Goal: Task Accomplishment & Management: Manage account settings

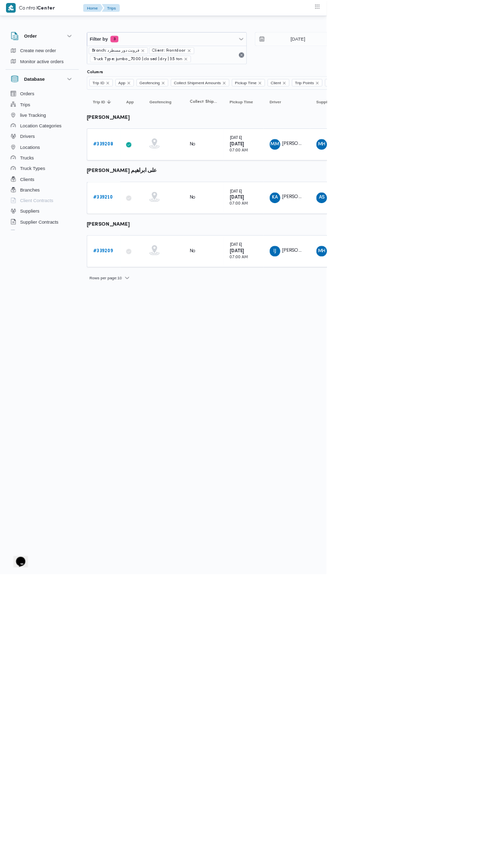
click at [142, 216] on b "# 339208" at bounding box center [155, 217] width 30 height 7
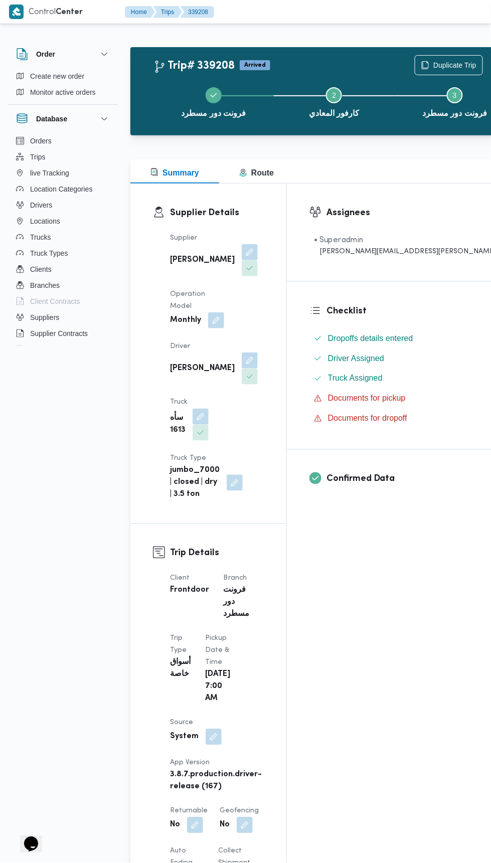
click at [209, 409] on button "button" at bounding box center [201, 417] width 16 height 16
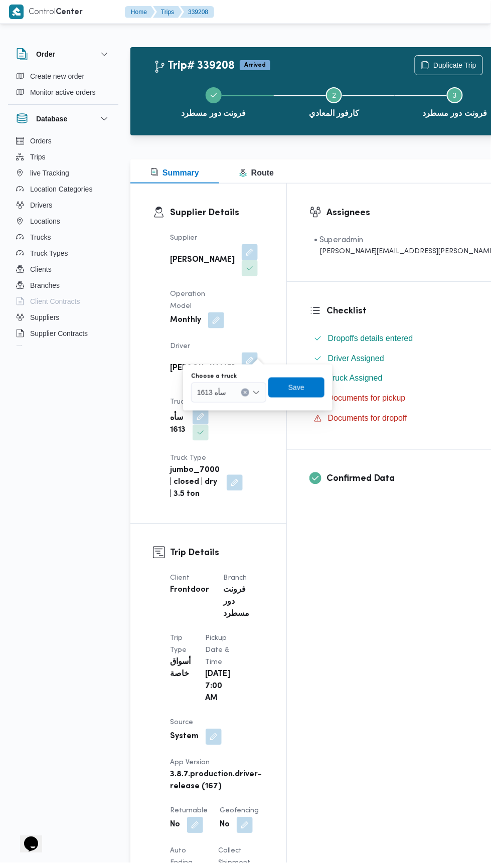
click at [230, 392] on input "Choose a truck" at bounding box center [230, 393] width 1 height 12
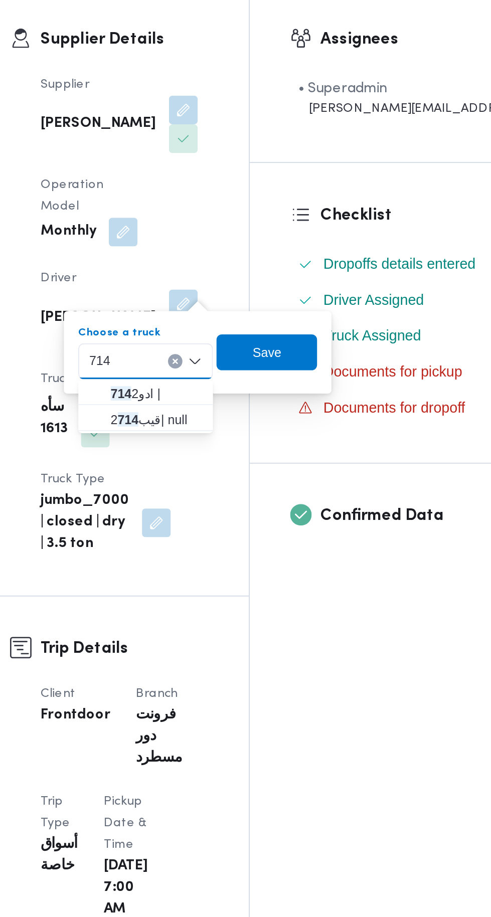
type input "714"
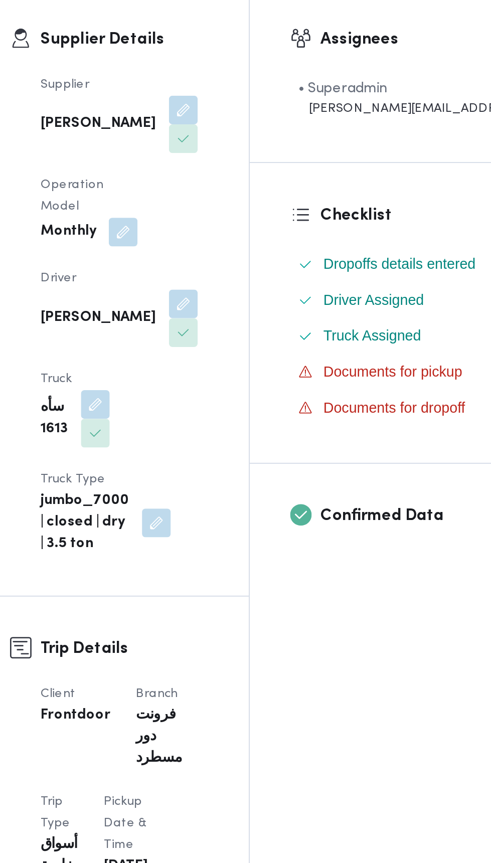
click at [264, 547] on h3 "Trip Details" at bounding box center [217, 554] width 94 height 14
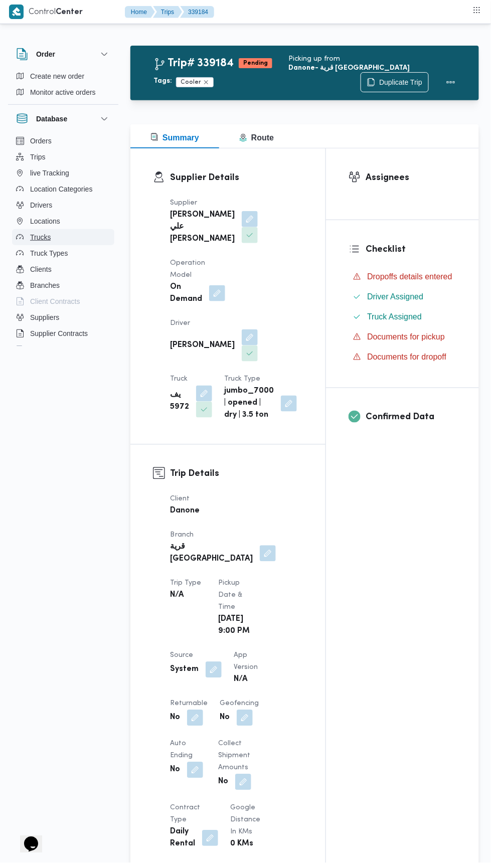
click at [30, 229] on button "Trucks" at bounding box center [63, 237] width 102 height 16
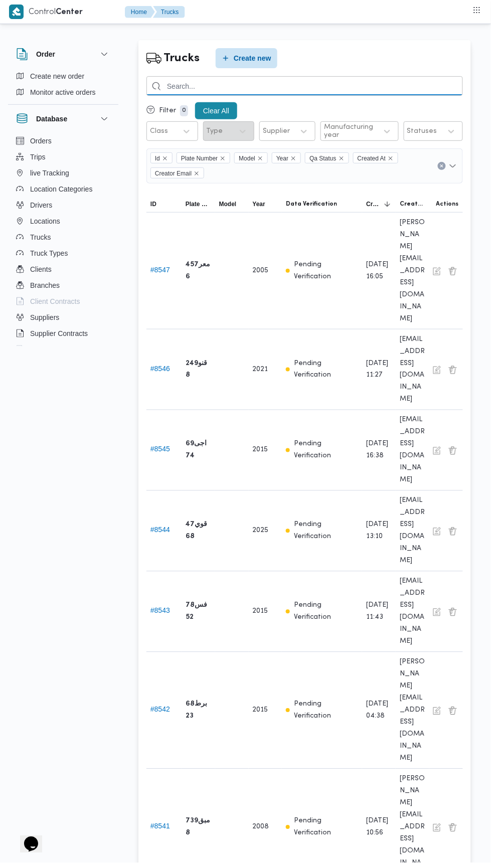
click at [202, 86] on input "search" at bounding box center [304, 86] width 316 height 20
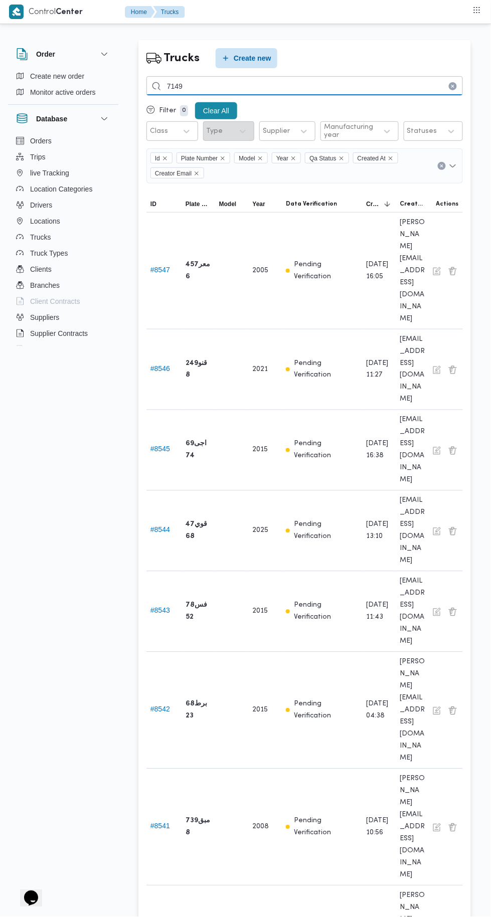
type input "7149"
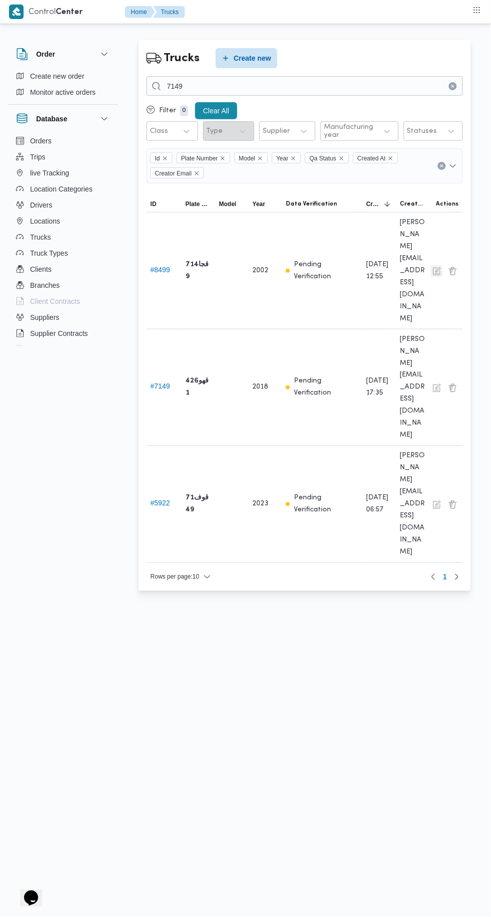
click at [437, 265] on button "button" at bounding box center [437, 271] width 12 height 12
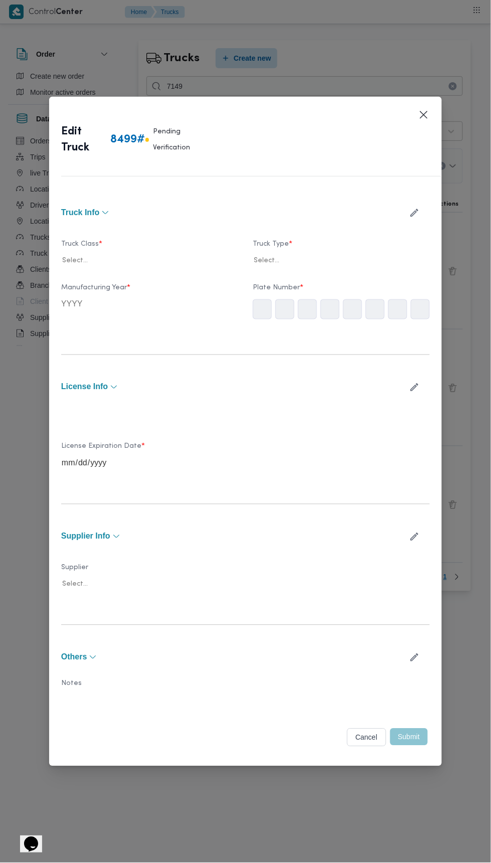
type input "2002"
type input "2026-06-09"
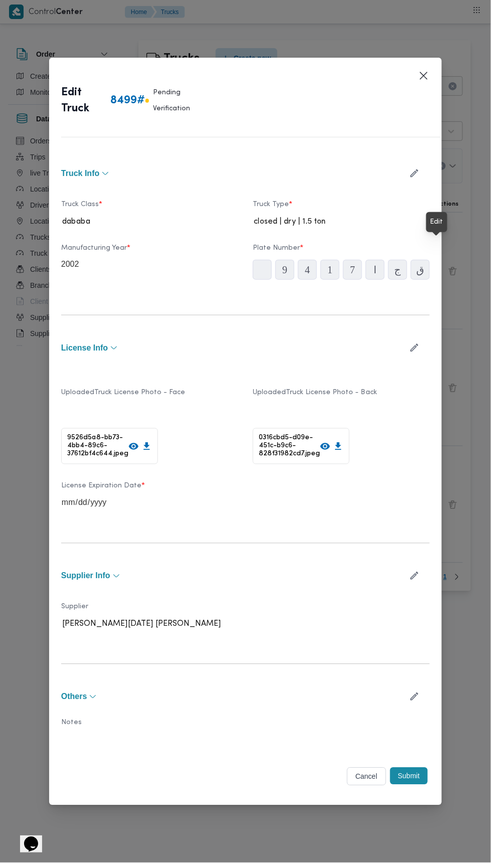
click at [350, 770] on button "Cancel" at bounding box center [366, 777] width 39 height 18
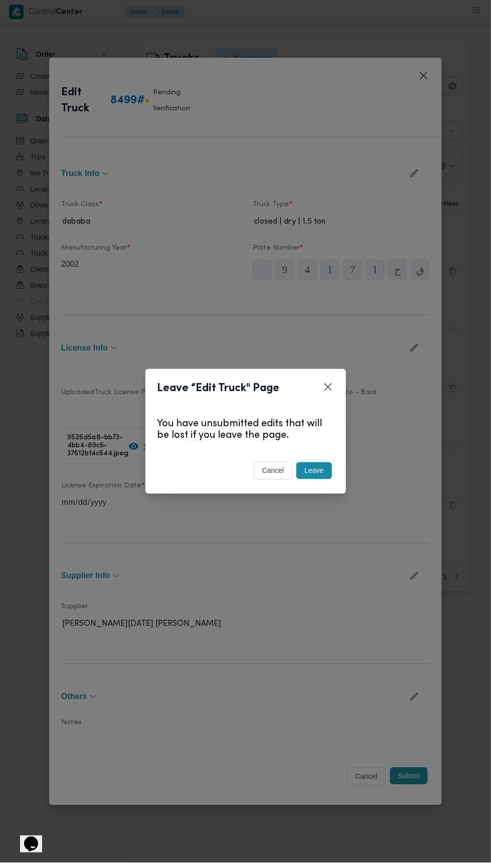
click at [308, 476] on button "Leave" at bounding box center [313, 470] width 35 height 17
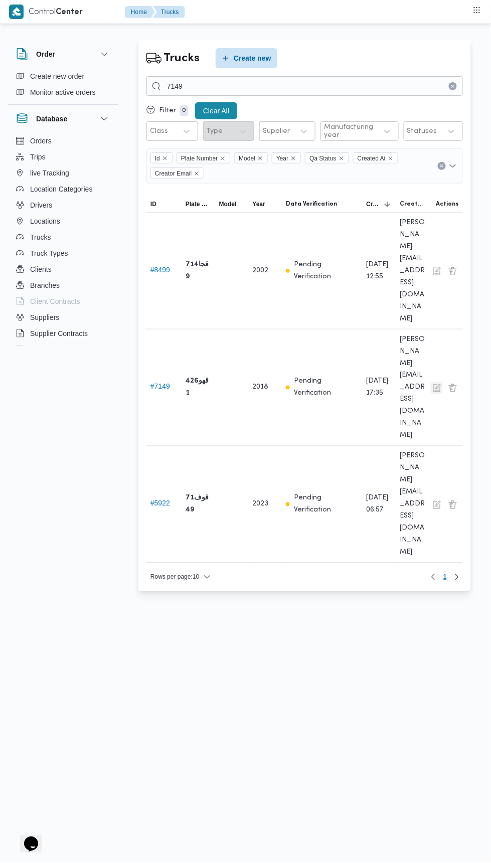
click at [434, 382] on button "button" at bounding box center [437, 388] width 12 height 12
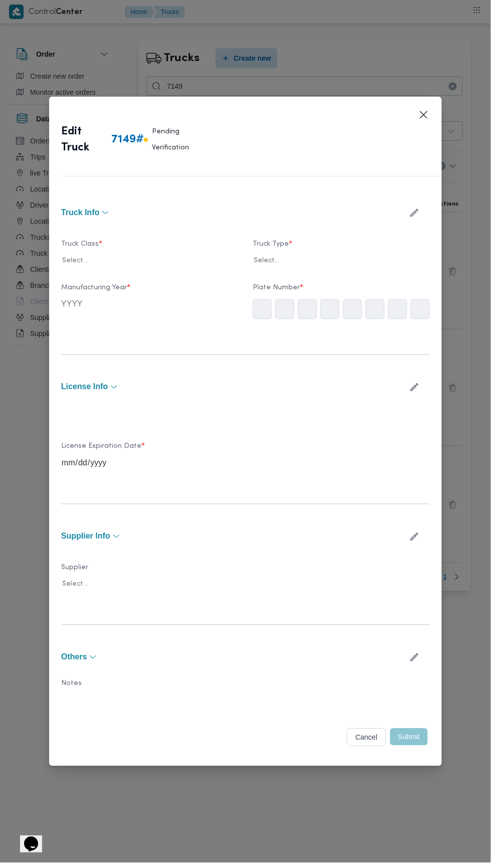
type input "2018"
type input "2024-08-06"
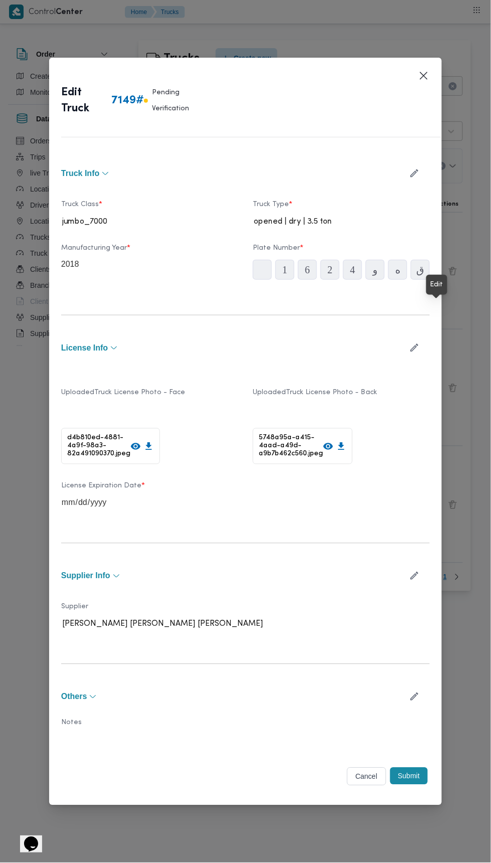
click at [362, 770] on button "Cancel" at bounding box center [366, 777] width 39 height 18
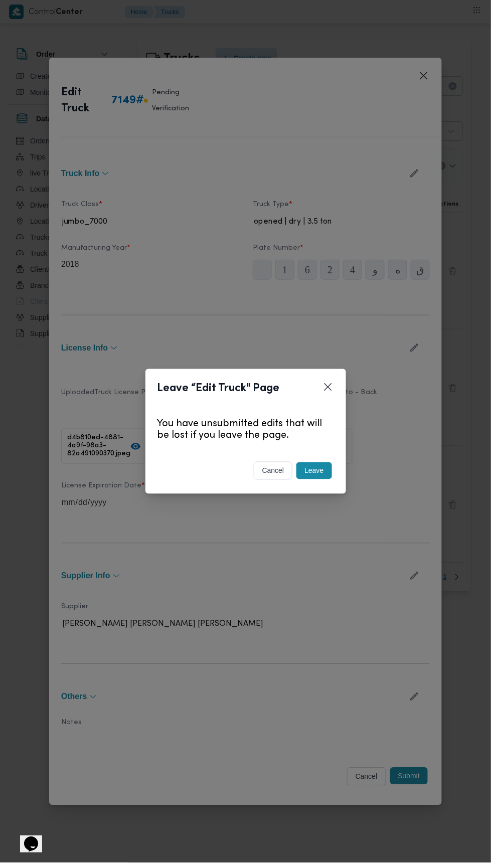
click at [304, 466] on button "Leave" at bounding box center [313, 470] width 35 height 17
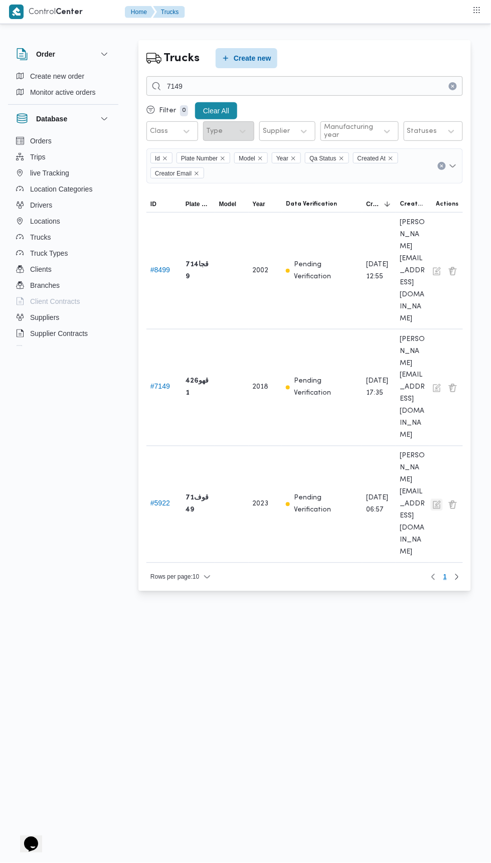
click at [437, 499] on button "button" at bounding box center [437, 505] width 12 height 12
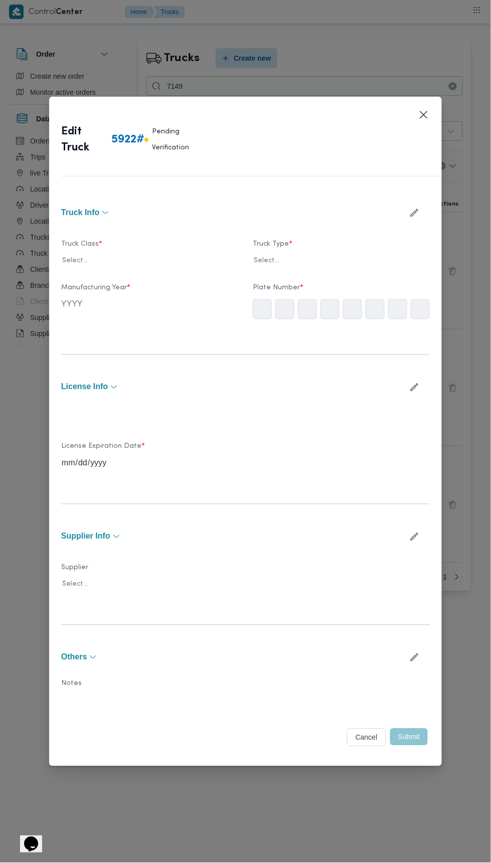
type input "2023"
type input "2023-12-07"
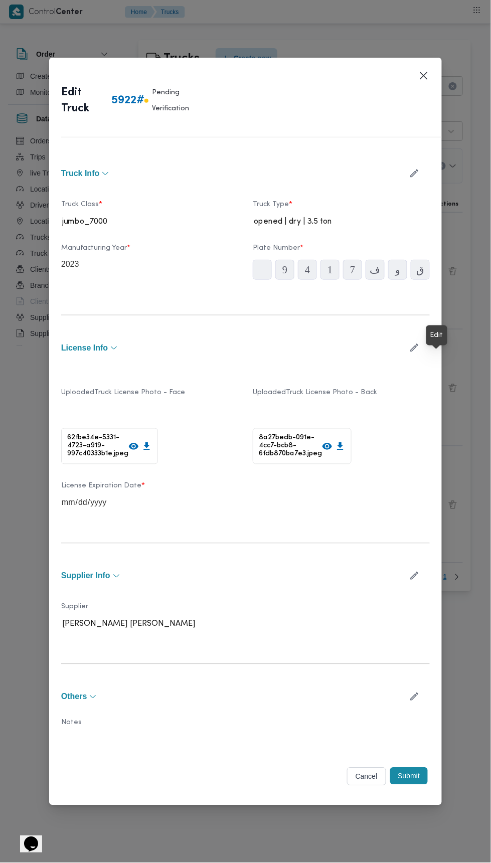
click at [357, 769] on button "Cancel" at bounding box center [366, 777] width 39 height 18
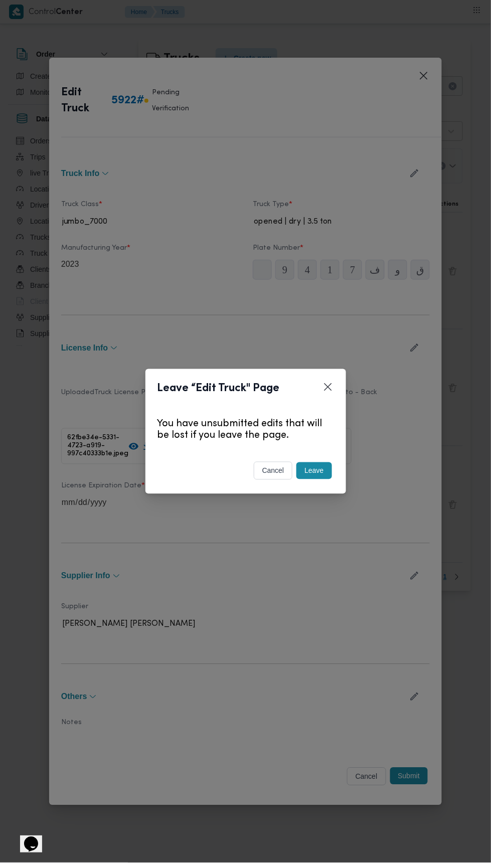
click at [306, 465] on button "Leave" at bounding box center [313, 470] width 35 height 17
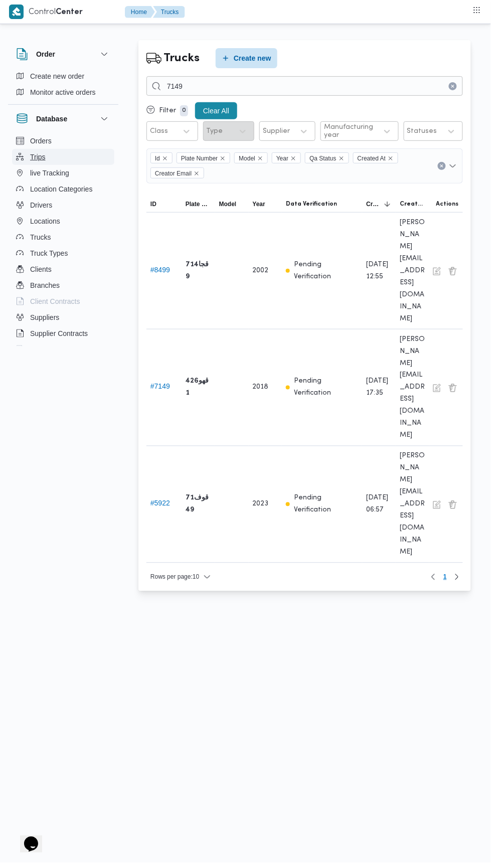
click at [38, 154] on span "Trips" at bounding box center [38, 157] width 16 height 12
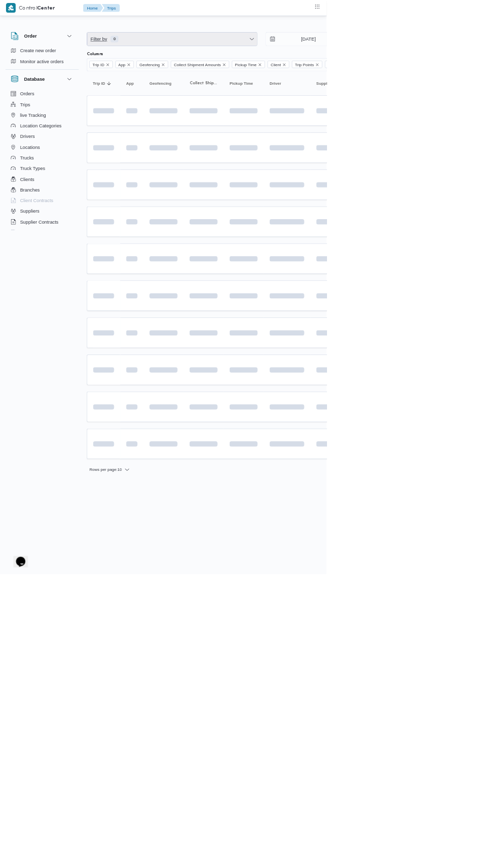
click at [324, 55] on span "Filter by 0" at bounding box center [259, 59] width 256 height 20
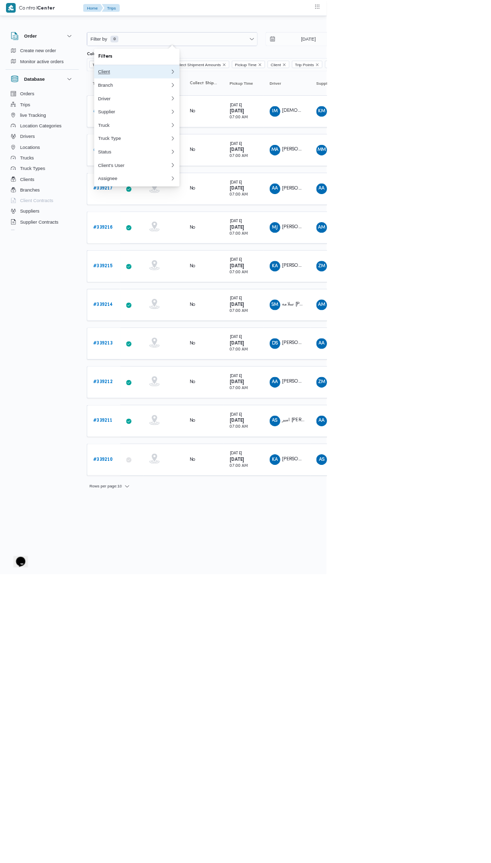
click at [243, 110] on div "Client" at bounding box center [201, 108] width 108 height 8
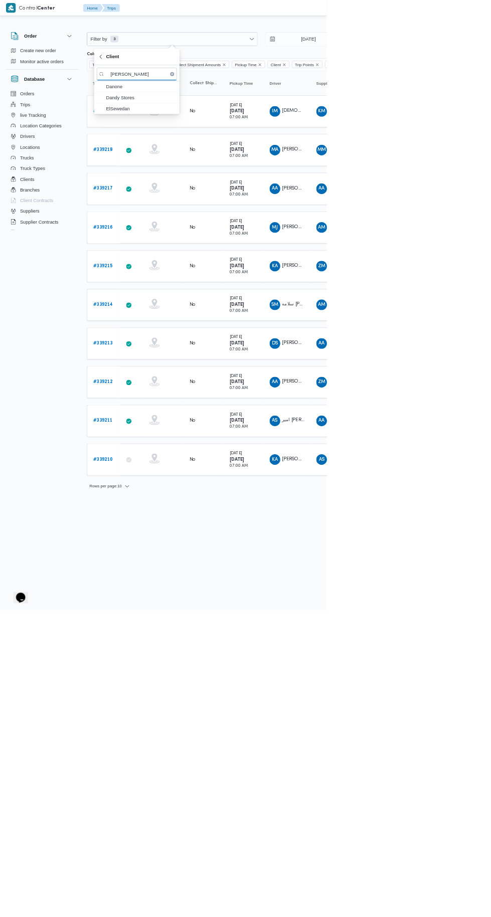
type input "Dan"
click at [240, 122] on span "Danone" at bounding box center [205, 130] width 120 height 16
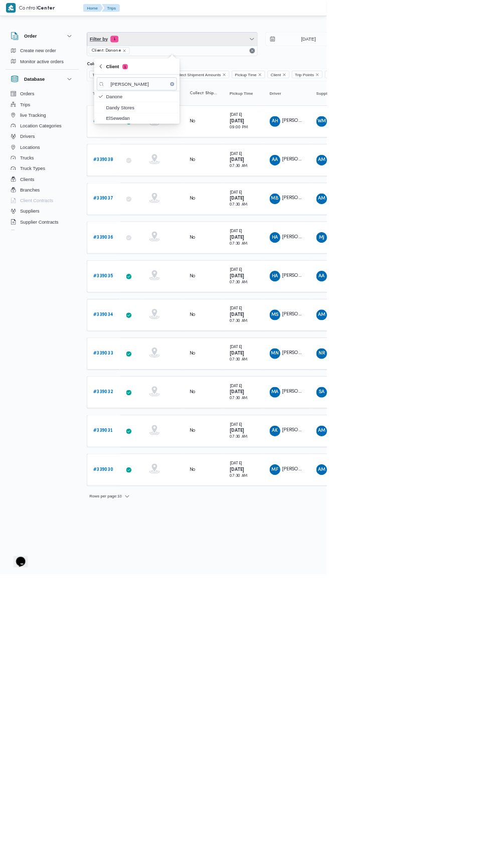
click at [284, 49] on span "Filter by 1" at bounding box center [259, 59] width 256 height 20
click at [295, 59] on span "Filter by 1" at bounding box center [259, 59] width 256 height 20
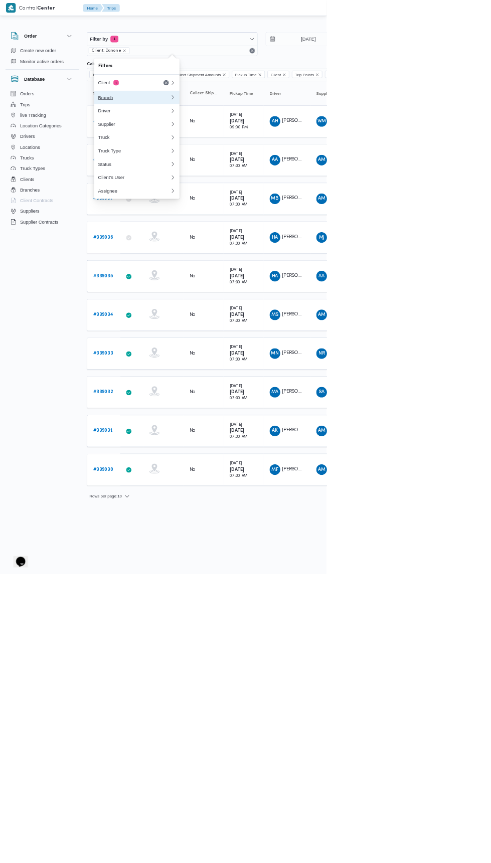
click at [241, 141] on button "Branch" at bounding box center [205, 146] width 128 height 20
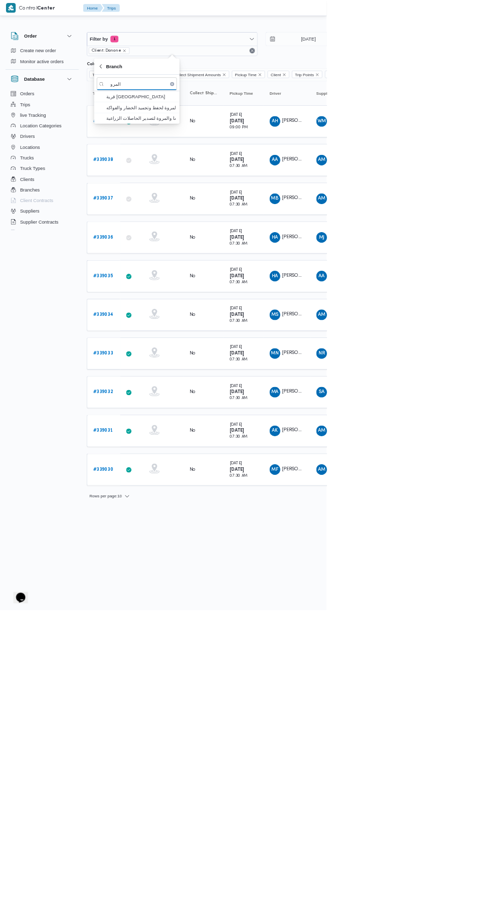
type input "المرو"
click at [226, 146] on span "قرية المروة" at bounding box center [211, 145] width 104 height 12
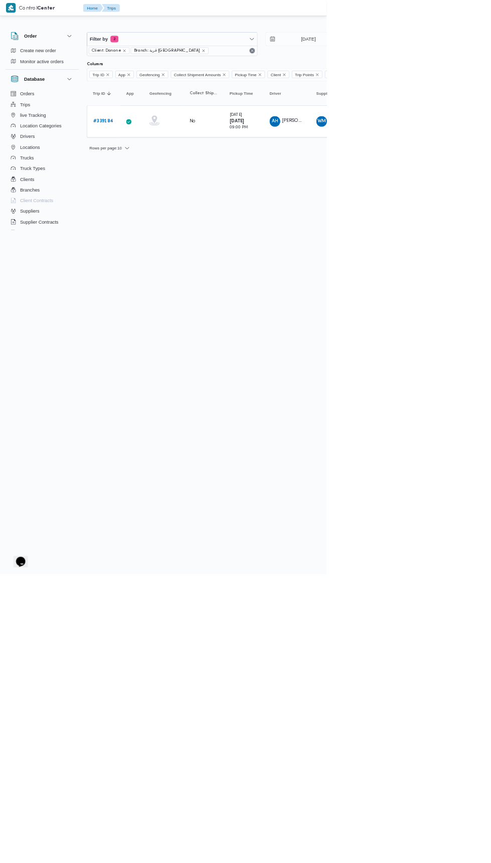
click at [486, 573] on html "Control Center Home Trips English عربي Dark mode Logout Order Create new order …" at bounding box center [245, 431] width 491 height 863
click at [156, 182] on b "# 339184" at bounding box center [155, 182] width 30 height 7
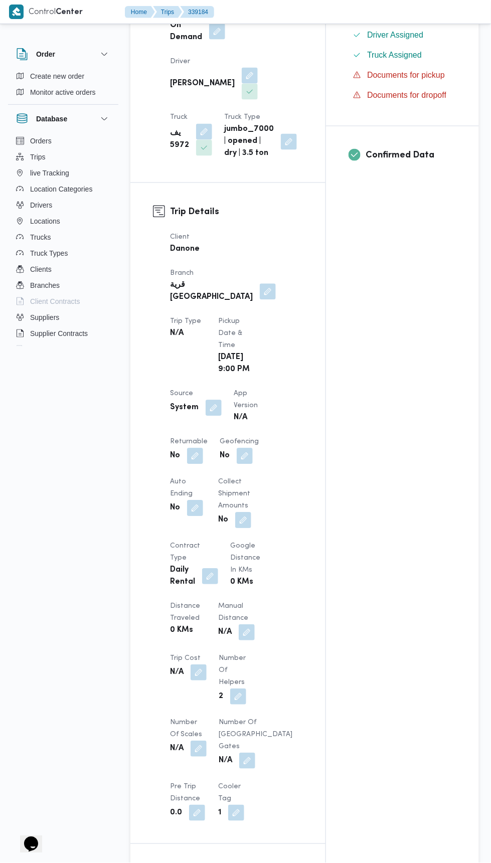
scroll to position [264, 0]
click at [209, 400] on button "button" at bounding box center [214, 408] width 16 height 16
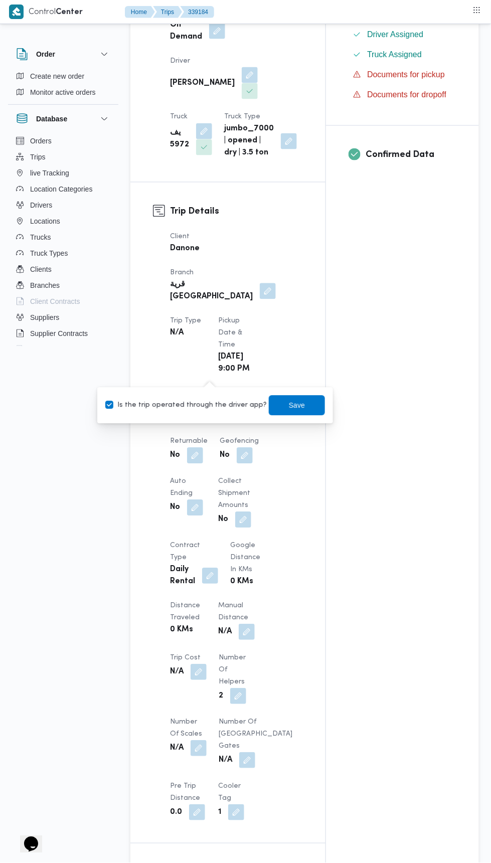
click at [207, 407] on label "Is the trip operated through the driver app?" at bounding box center [185, 406] width 161 height 12
checkbox input "false"
click at [275, 411] on span "Save" at bounding box center [297, 406] width 56 height 20
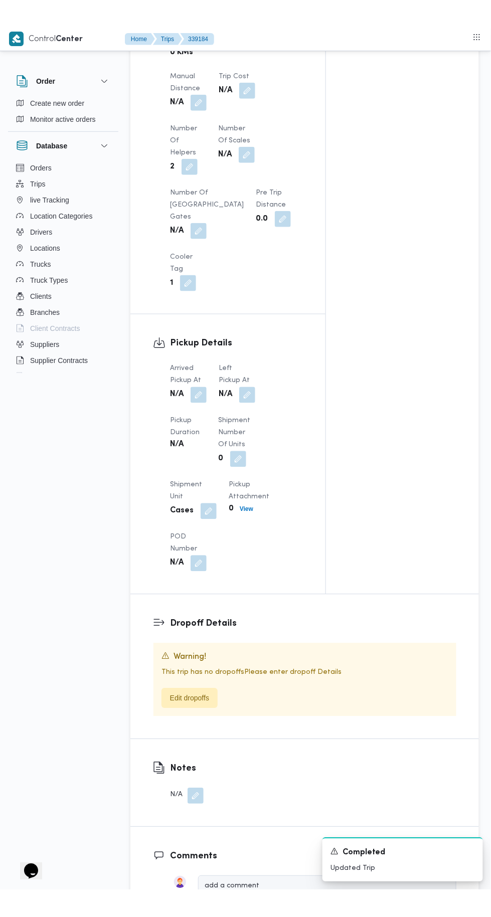
scroll to position [818, 0]
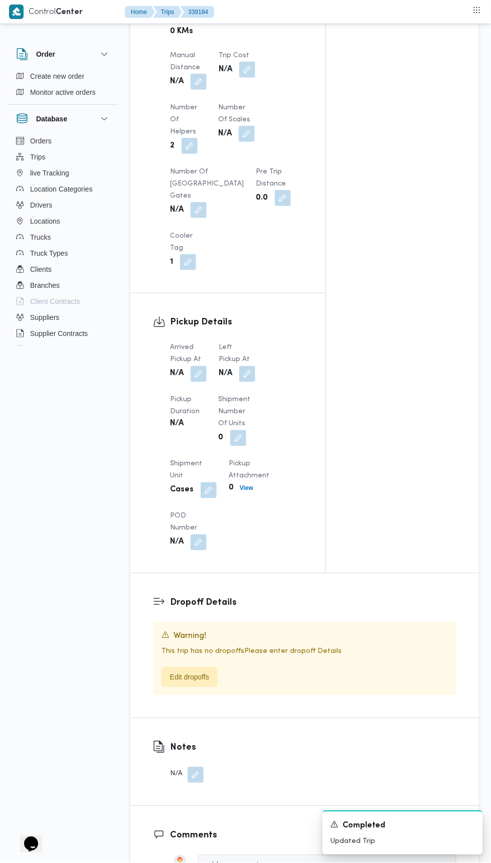
click at [197, 366] on button "button" at bounding box center [199, 374] width 16 height 16
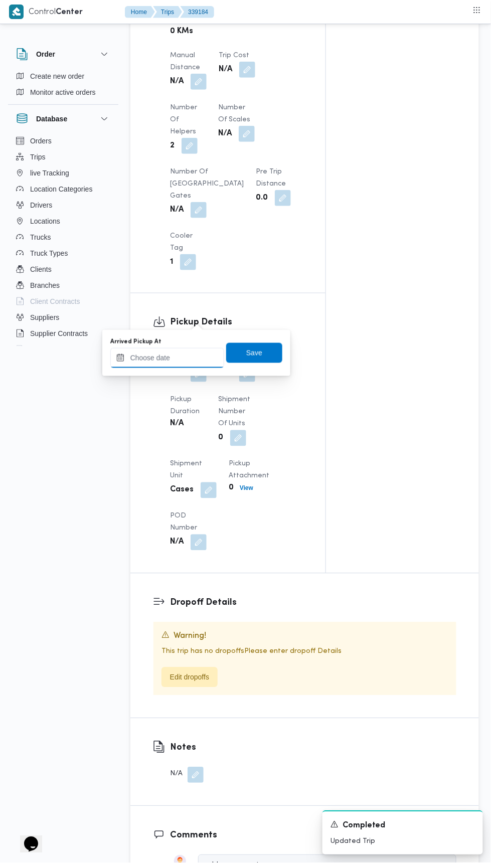
click at [182, 357] on input "Arrived Pickup At" at bounding box center [167, 358] width 114 height 20
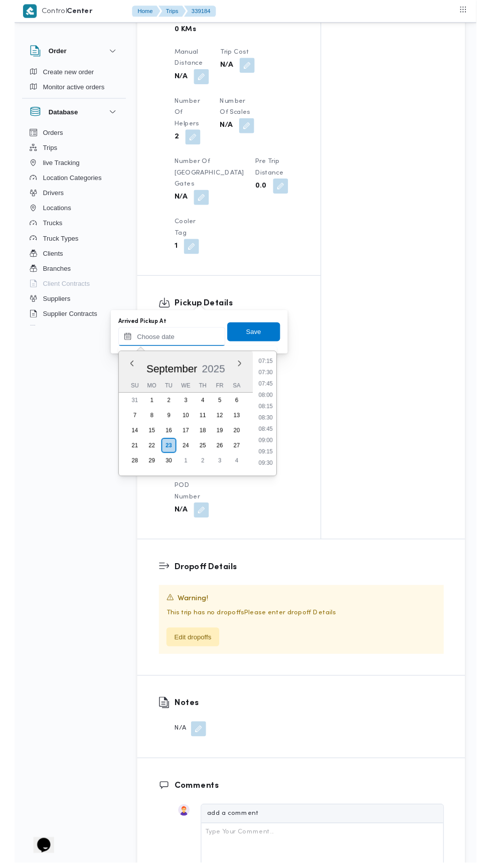
scroll to position [364, 0]
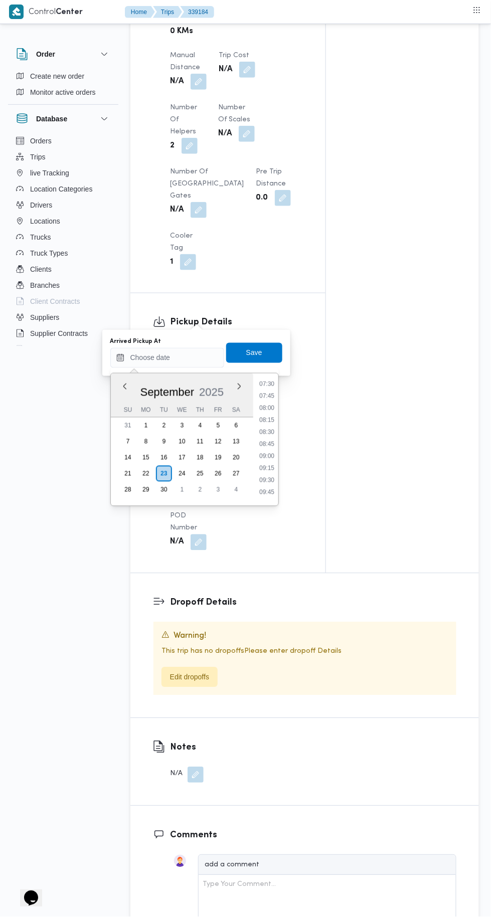
click at [266, 407] on li "08:00" at bounding box center [266, 408] width 23 height 10
type input "23/09/2025 08:00"
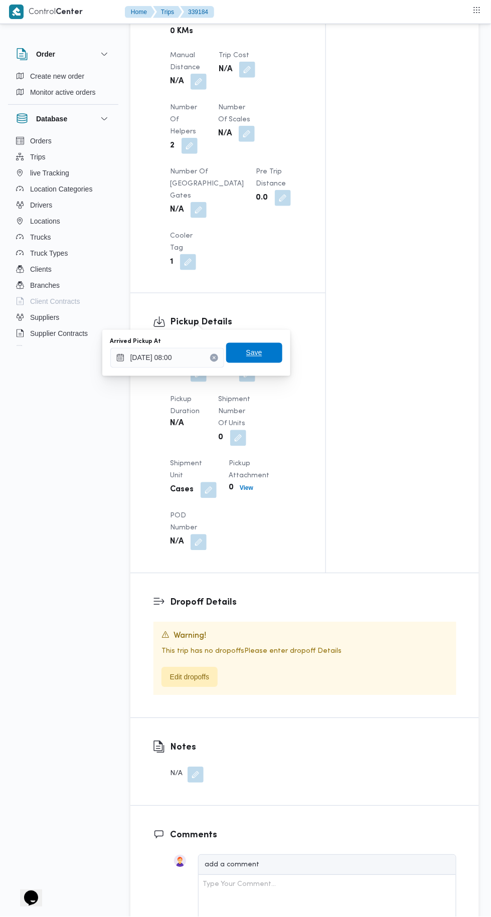
click at [258, 357] on span "Save" at bounding box center [254, 353] width 16 height 12
